Goal: Information Seeking & Learning: Learn about a topic

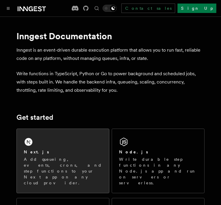
click at [64, 150] on div "Next.js" at bounding box center [63, 152] width 78 height 6
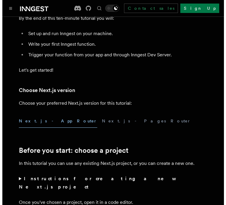
scroll to position [147, 0]
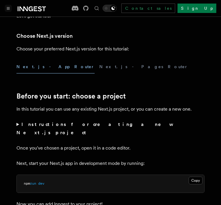
click at [5, 8] on button "Toggle navigation" at bounding box center [8, 8] width 7 height 7
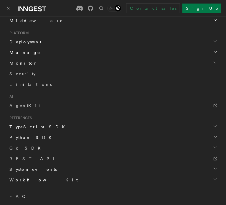
scroll to position [324, 0]
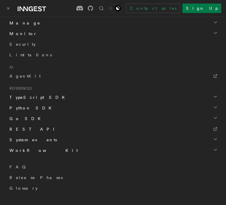
click at [17, 130] on span "REST API" at bounding box center [34, 129] width 50 height 5
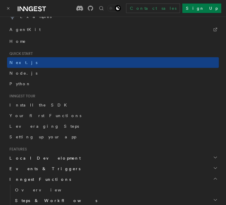
scroll to position [0, 0]
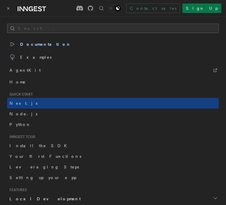
click at [47, 27] on button "Search..." at bounding box center [113, 28] width 212 height 9
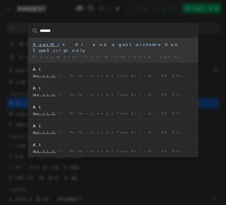
type input "********"
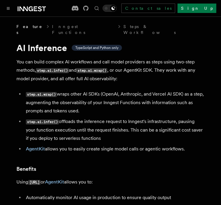
click at [27, 12] on icon at bounding box center [32, 8] width 28 height 7
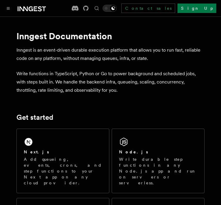
click at [12, 9] on div at bounding box center [25, 8] width 41 height 8
click at [10, 8] on button "Toggle navigation" at bounding box center [8, 8] width 7 height 7
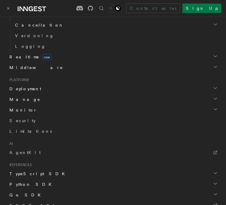
scroll to position [294, 0]
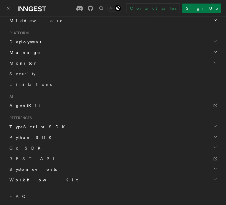
click at [20, 106] on span "AgentKit" at bounding box center [24, 105] width 31 height 5
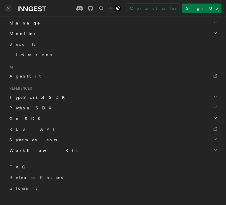
click at [6, 8] on button "Toggle navigation" at bounding box center [8, 8] width 7 height 7
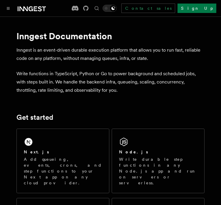
click at [12, 8] on div at bounding box center [25, 8] width 41 height 8
click at [10, 9] on button "Toggle navigation" at bounding box center [8, 8] width 7 height 7
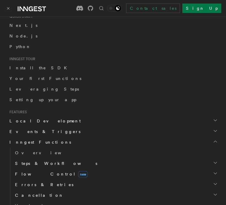
scroll to position [98, 0]
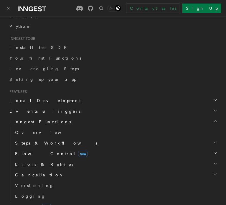
click at [213, 143] on icon "button" at bounding box center [215, 142] width 5 height 5
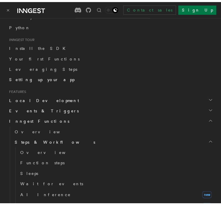
scroll to position [147, 0]
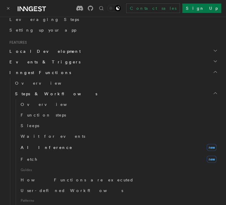
click at [34, 145] on span "AI Inference" at bounding box center [47, 147] width 52 height 5
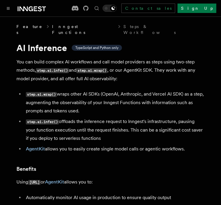
click at [54, 26] on link "Inngest Functions" at bounding box center [83, 30] width 63 height 12
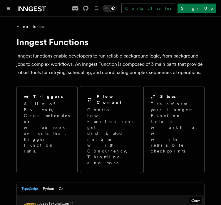
click at [4, 8] on div "Documentation Examples AgentKit Search... Ctrl+K Contact sales Sign Up" at bounding box center [110, 8] width 221 height 16
click at [7, 8] on icon "Toggle navigation" at bounding box center [8, 8] width 3 height 3
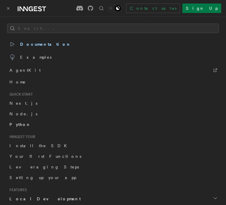
scroll to position [98, 0]
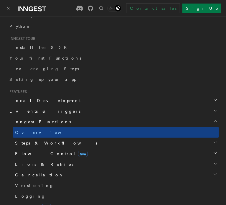
click at [214, 142] on icon "button" at bounding box center [215, 142] width 3 height 1
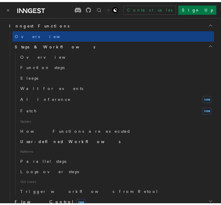
scroll to position [196, 0]
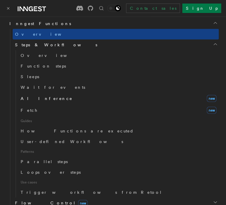
click at [35, 97] on span "AI Inference" at bounding box center [47, 98] width 52 height 5
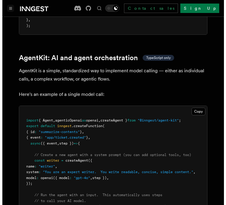
scroll to position [1816, 0]
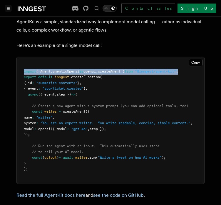
drag, startPoint x: 24, startPoint y: 65, endPoint x: 196, endPoint y: 64, distance: 172.6
click at [196, 64] on pre "import { Agent , agenticOpenai as openai , createAgent } from "@inngest/agent-k…" at bounding box center [111, 120] width 188 height 127
copy span "import { Agent , agenticOpenai as openai , createAgent } from "@inngest/agent-k…"
drag, startPoint x: 32, startPoint y: 103, endPoint x: 40, endPoint y: 127, distance: 25.1
click at [40, 127] on pre "import { Agent , agenticOpenai as openai , createAgent } from "@inngest/agent-k…" at bounding box center [111, 120] width 188 height 127
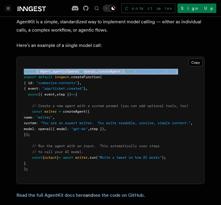
copy code "const writer = createAgent ({ name : "writer" , system : "You are an expert wri…"
click at [6, 7] on button "Toggle navigation" at bounding box center [8, 8] width 7 height 7
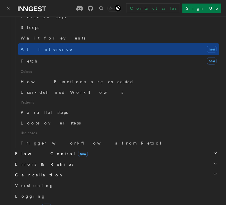
scroll to position [98, 0]
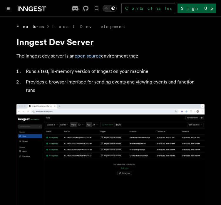
click at [202, 6] on link "Sign Up" at bounding box center [197, 8] width 39 height 9
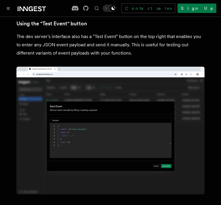
scroll to position [1167, 0]
